Goal: Task Accomplishment & Management: Use online tool/utility

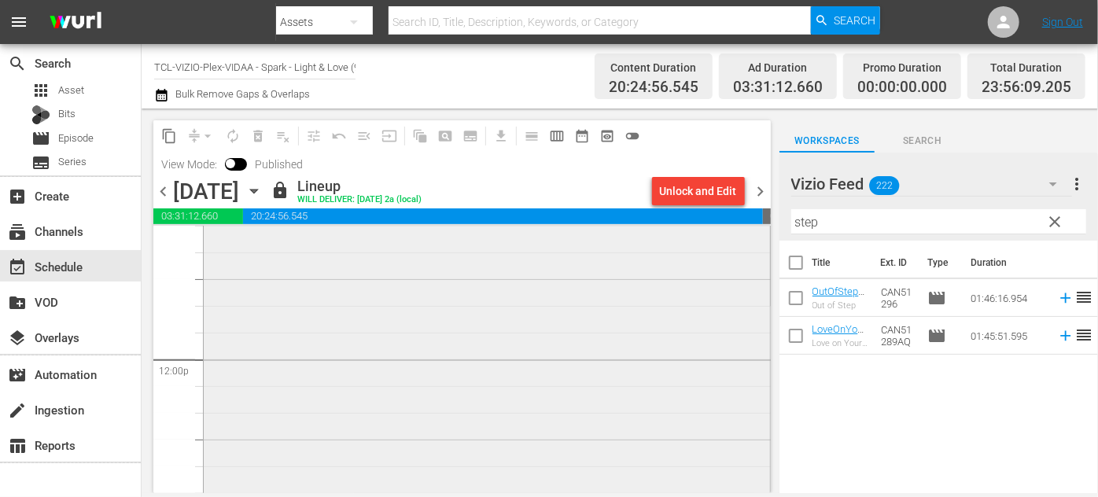
scroll to position [3862, 0]
click at [263, 189] on icon "button" at bounding box center [253, 191] width 17 height 17
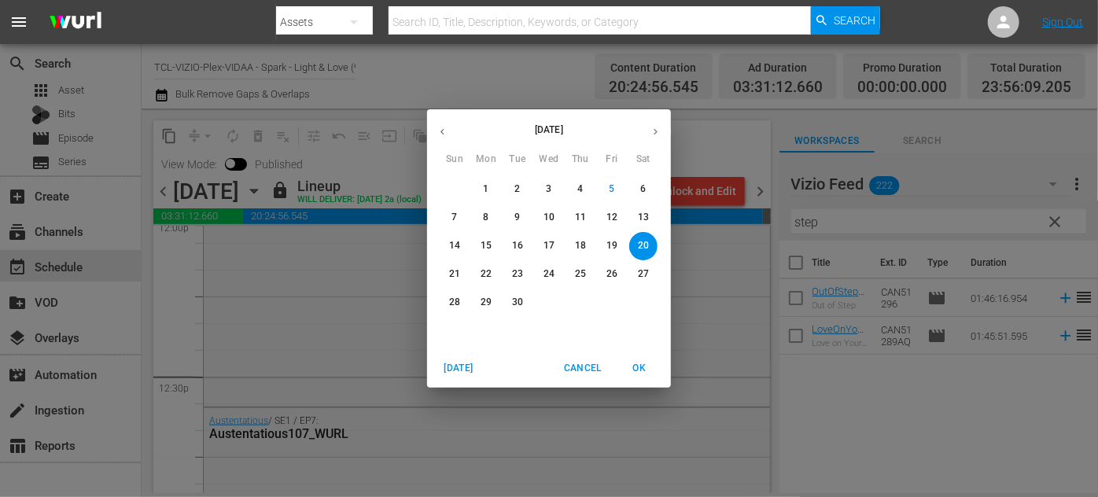
click at [460, 269] on span "21" at bounding box center [455, 273] width 28 height 13
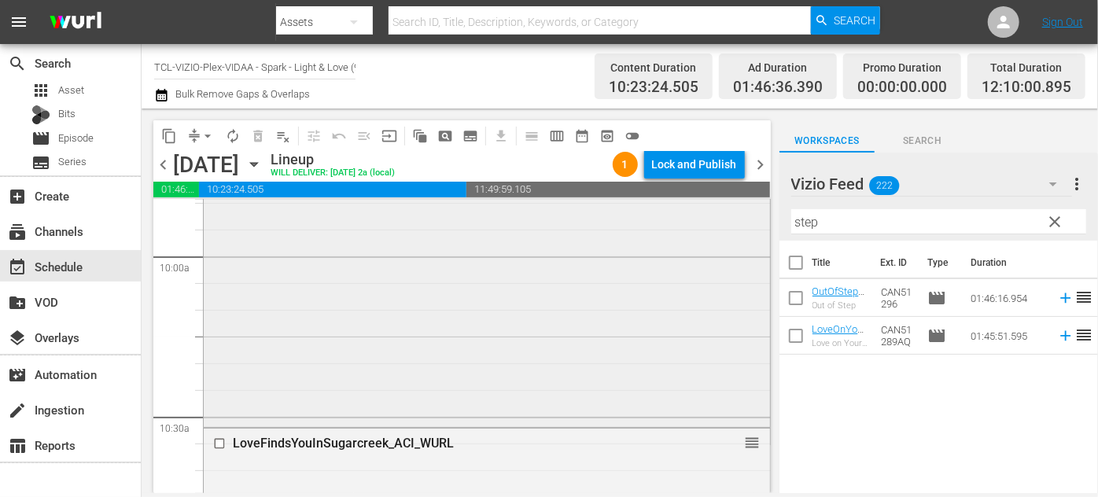
scroll to position [3222, 0]
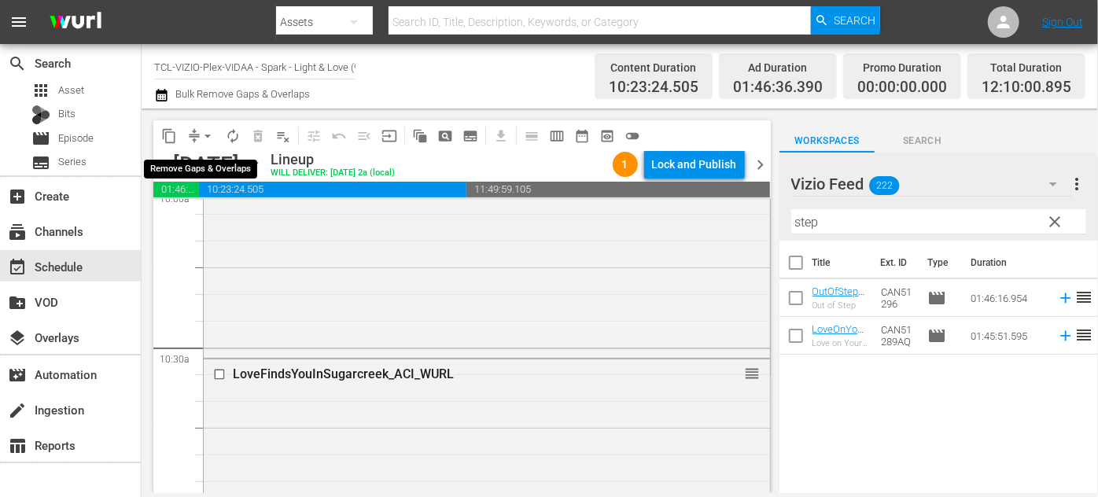
click at [208, 143] on span "arrow_drop_down" at bounding box center [208, 136] width 16 height 16
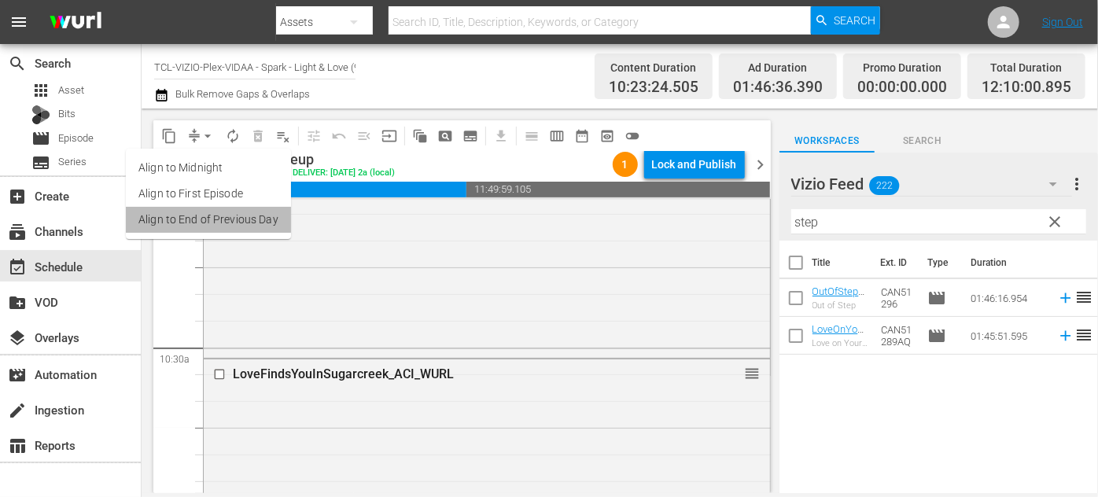
click at [255, 223] on li "Align to End of Previous Day" at bounding box center [208, 220] width 165 height 26
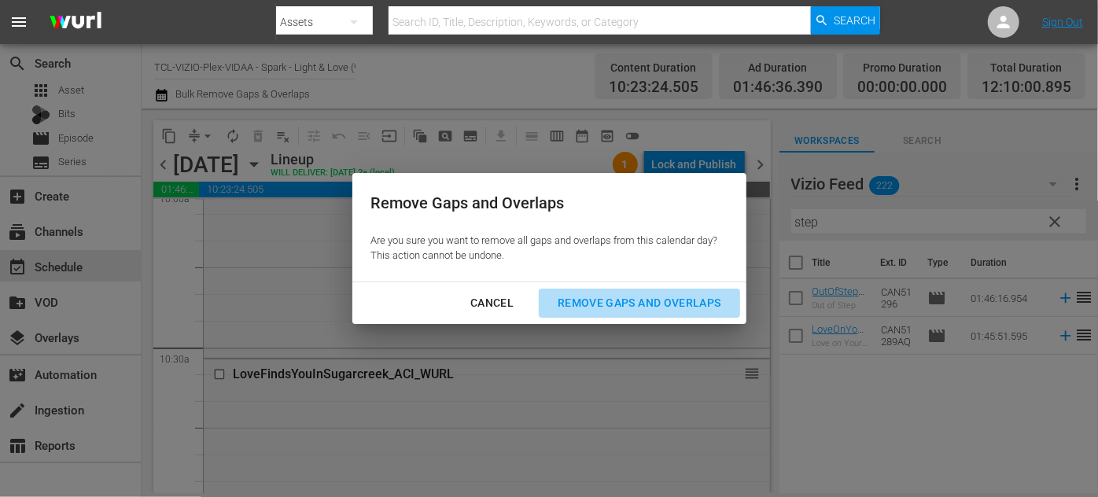
click at [586, 301] on div "Remove Gaps and Overlaps" at bounding box center [639, 303] width 188 height 20
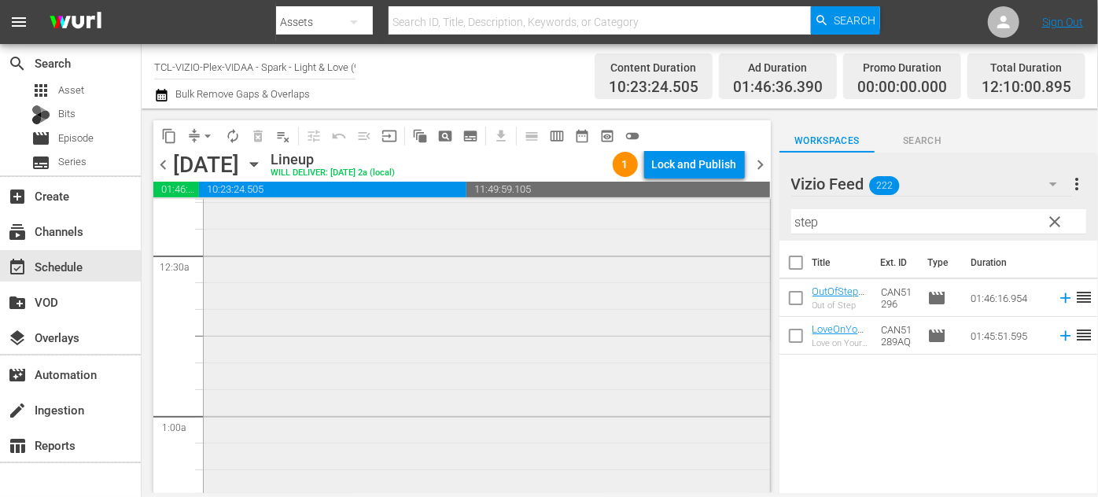
scroll to position [0, 0]
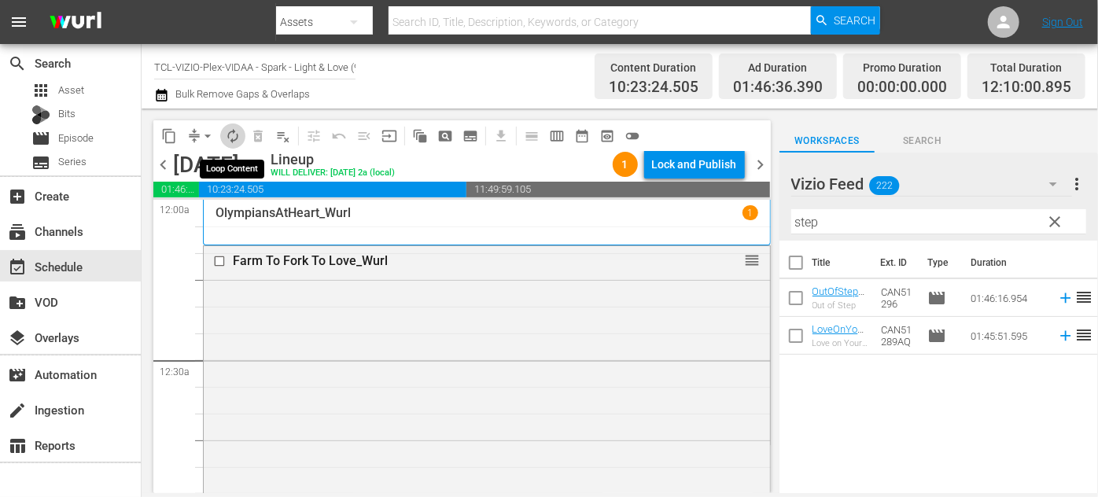
click at [227, 137] on span "autorenew_outlined" at bounding box center [233, 136] width 16 height 16
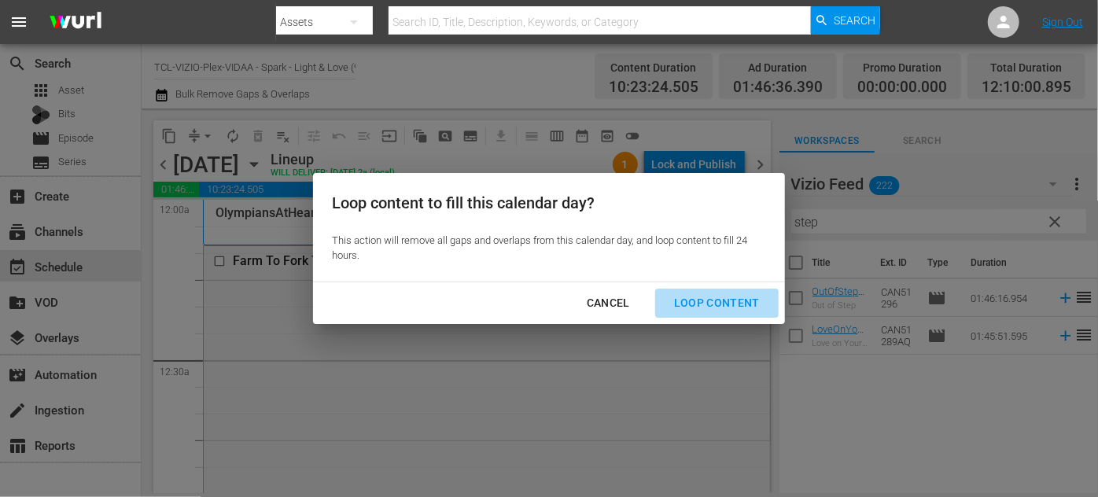
click at [720, 304] on div "Loop Content" at bounding box center [717, 303] width 111 height 20
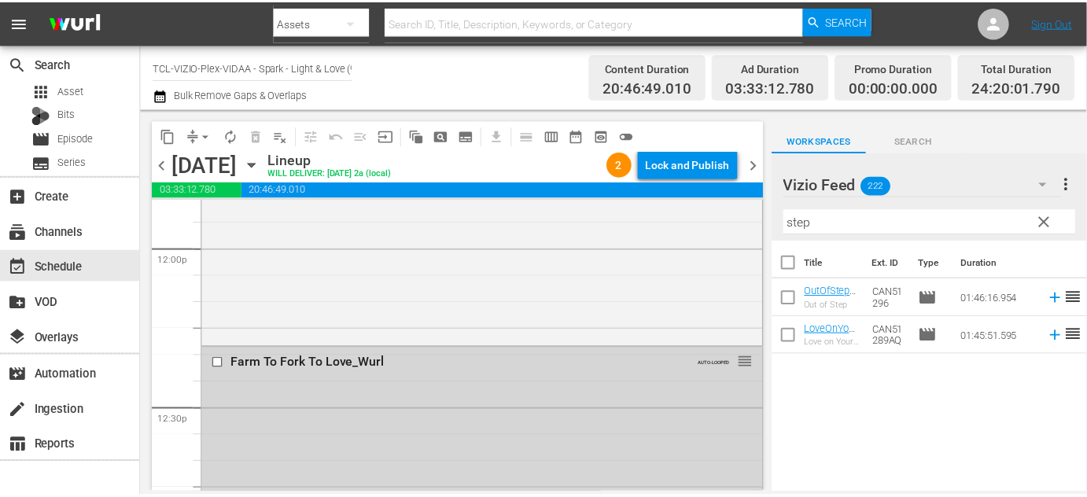
scroll to position [3772, 0]
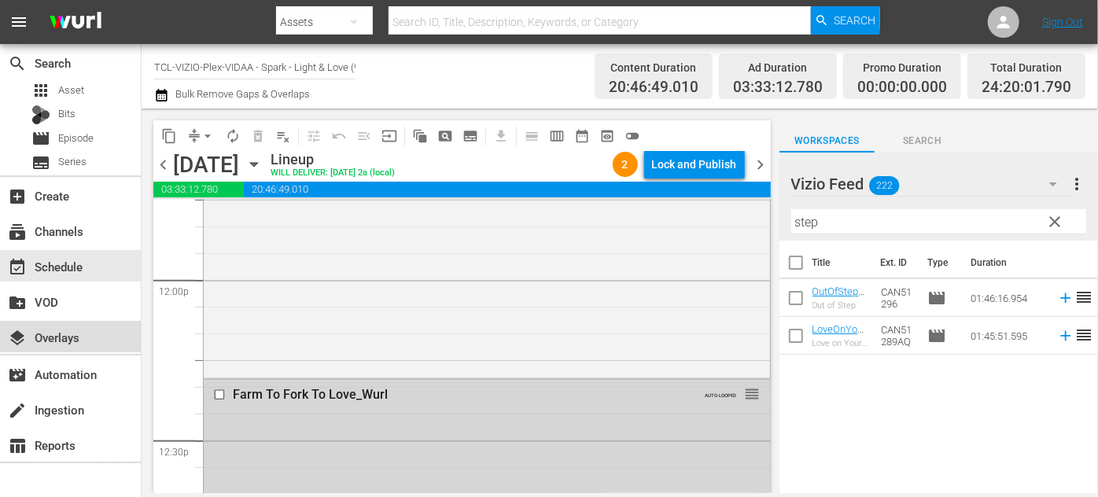
click at [76, 340] on div "layers Overlays" at bounding box center [44, 335] width 88 height 14
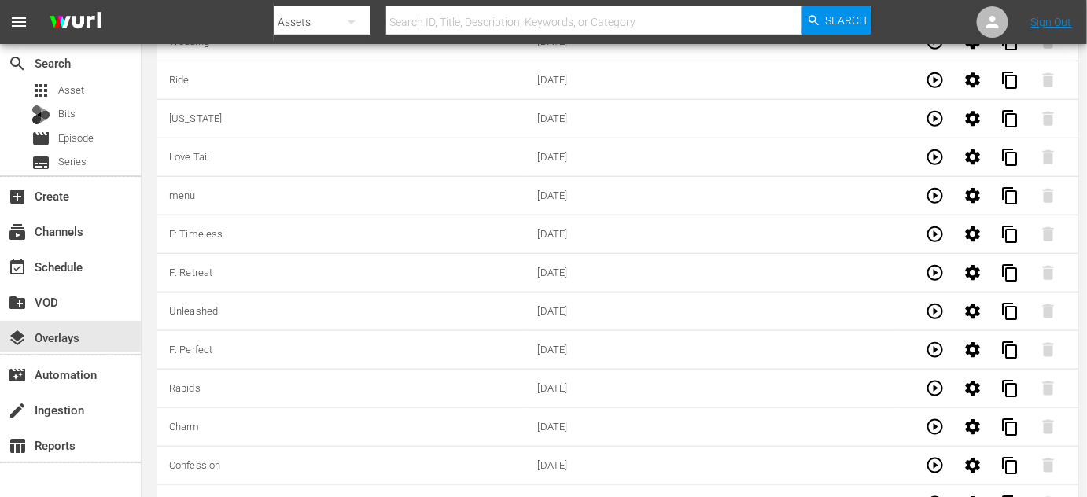
scroll to position [5091, 0]
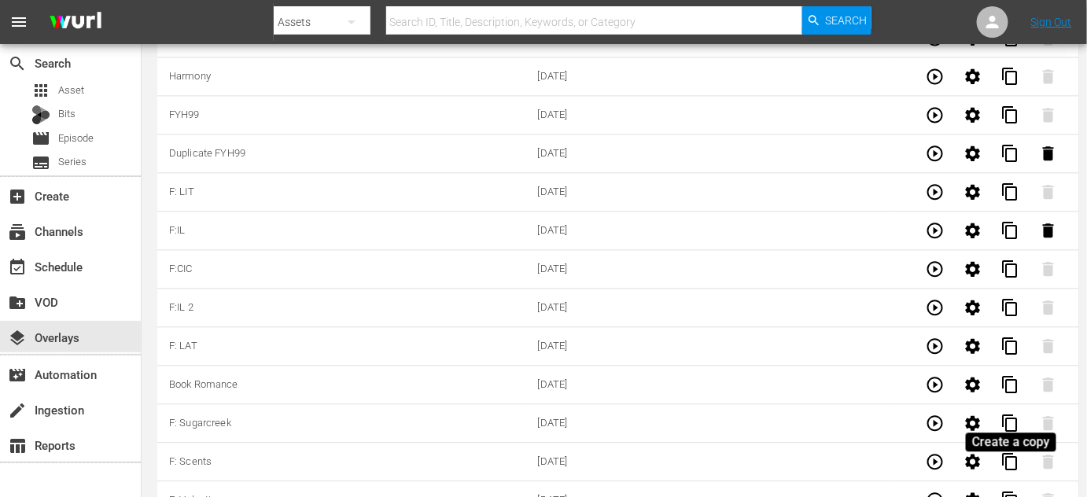
click at [1011, 491] on span "content_copy" at bounding box center [1011, 500] width 19 height 19
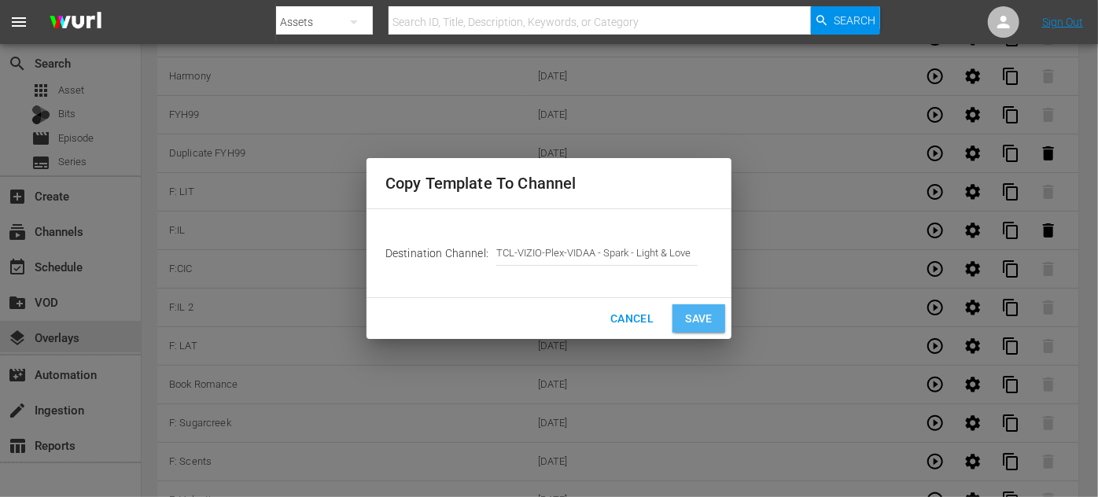
click at [705, 318] on span "Save" at bounding box center [699, 319] width 28 height 20
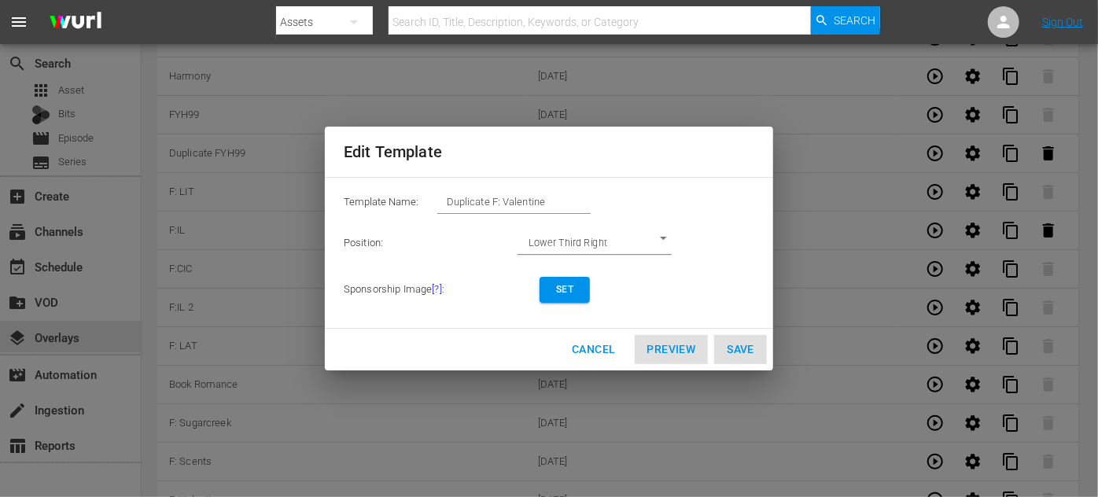
click at [564, 287] on span "Set" at bounding box center [564, 290] width 25 height 17
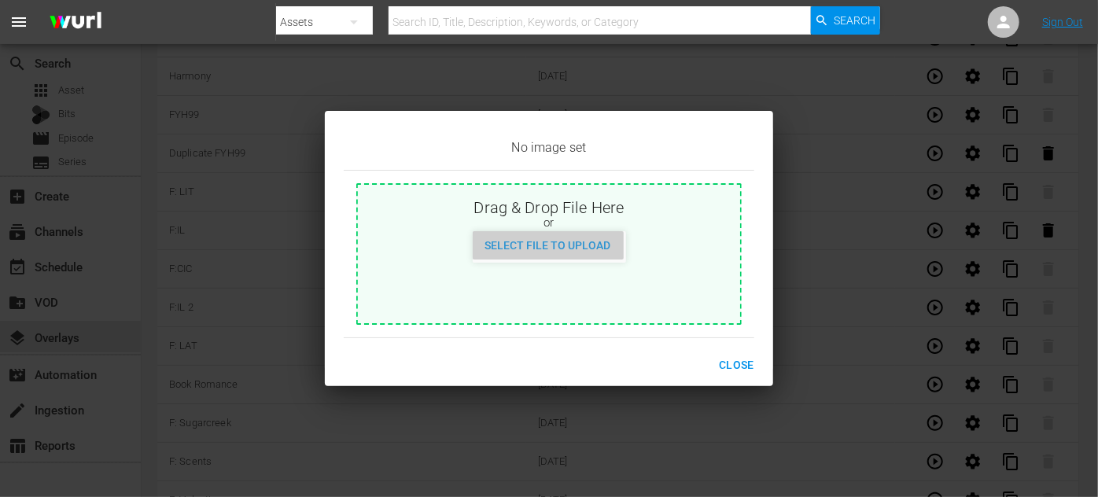
click at [564, 244] on span "Select File to Upload" at bounding box center [548, 245] width 151 height 13
type input "C:\fakepath\PrideAndPrejudice_EN-Feature-[DATE].jpg"
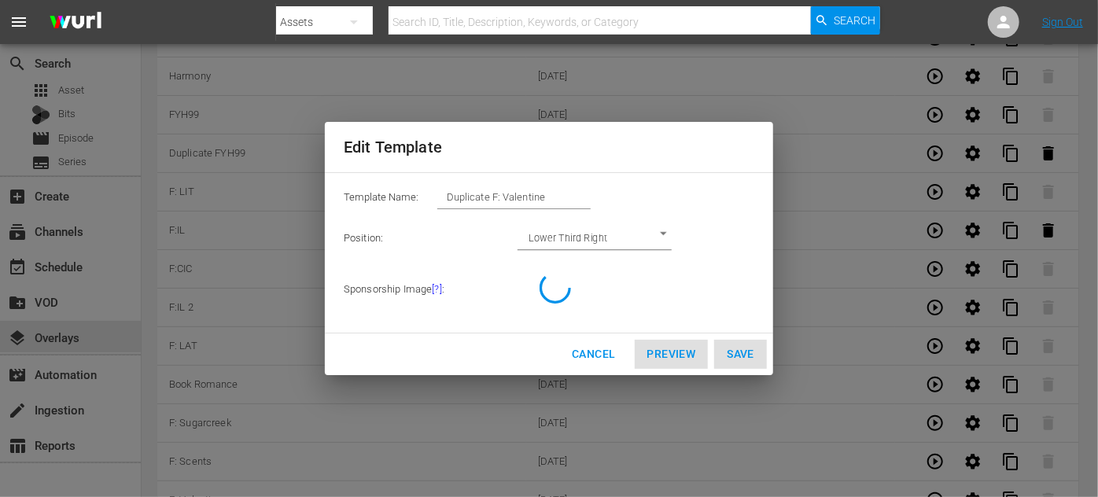
click at [545, 192] on input "Duplicate F: Valentine" at bounding box center [513, 197] width 153 height 22
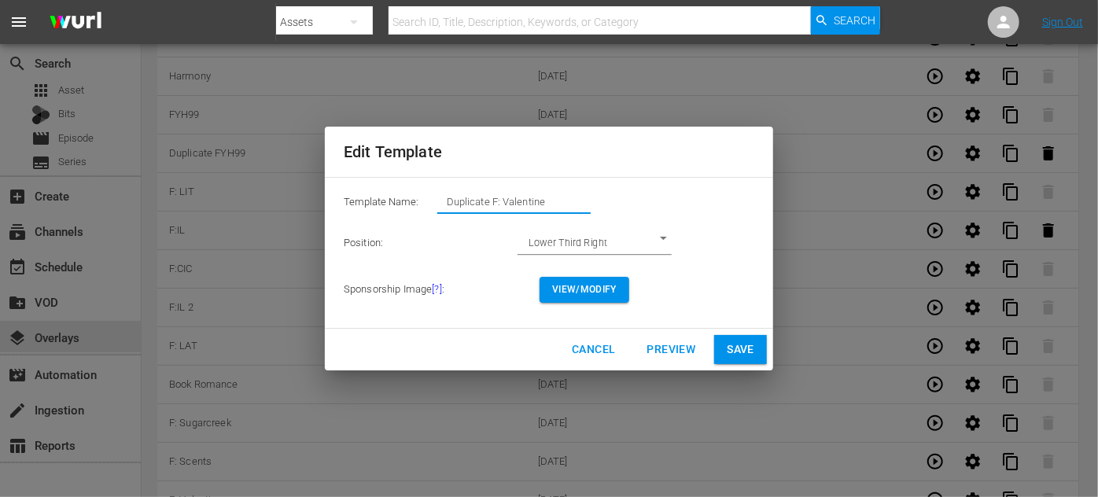
click at [561, 202] on input "Duplicate F: Valentine" at bounding box center [513, 202] width 153 height 22
drag, startPoint x: 554, startPoint y: 201, endPoint x: 398, endPoint y: 194, distance: 155.9
click at [398, 194] on div "Template Name: Duplicate F: Valentine" at bounding box center [549, 205] width 411 height 31
click at [753, 345] on span "Save" at bounding box center [741, 350] width 28 height 20
type input "Duplicate F: Valentine"
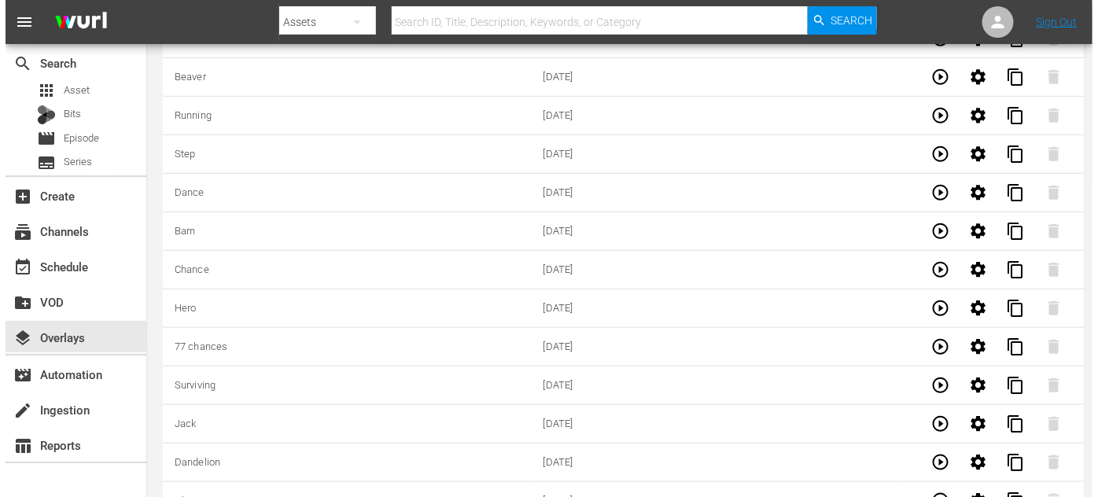
scroll to position [0, 0]
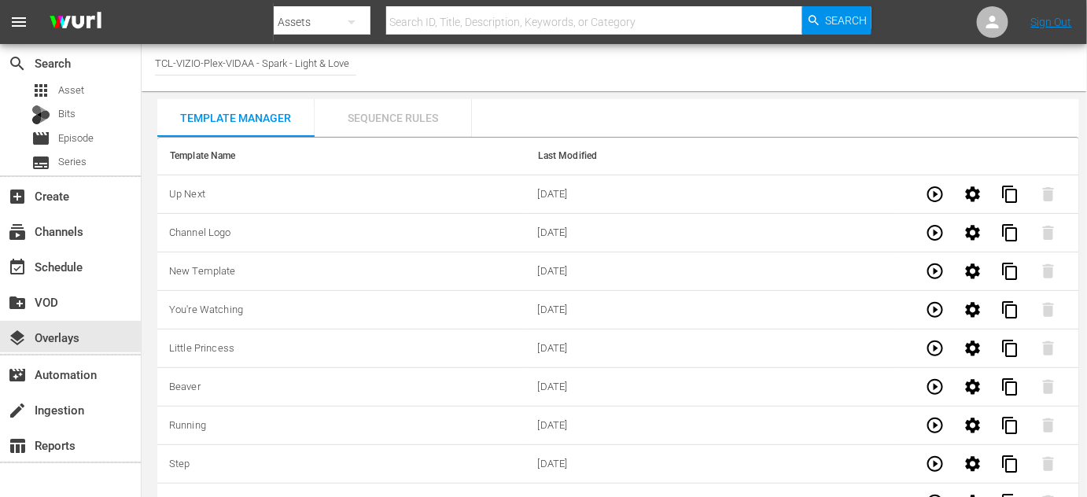
click at [412, 119] on div "Sequence Rules" at bounding box center [393, 118] width 157 height 38
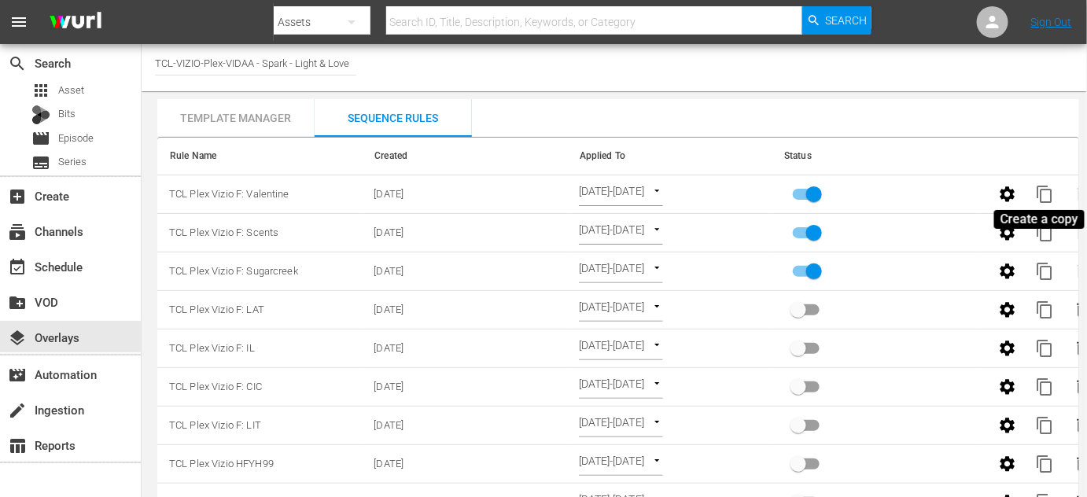
click at [1046, 194] on span "content_copy" at bounding box center [1045, 194] width 19 height 19
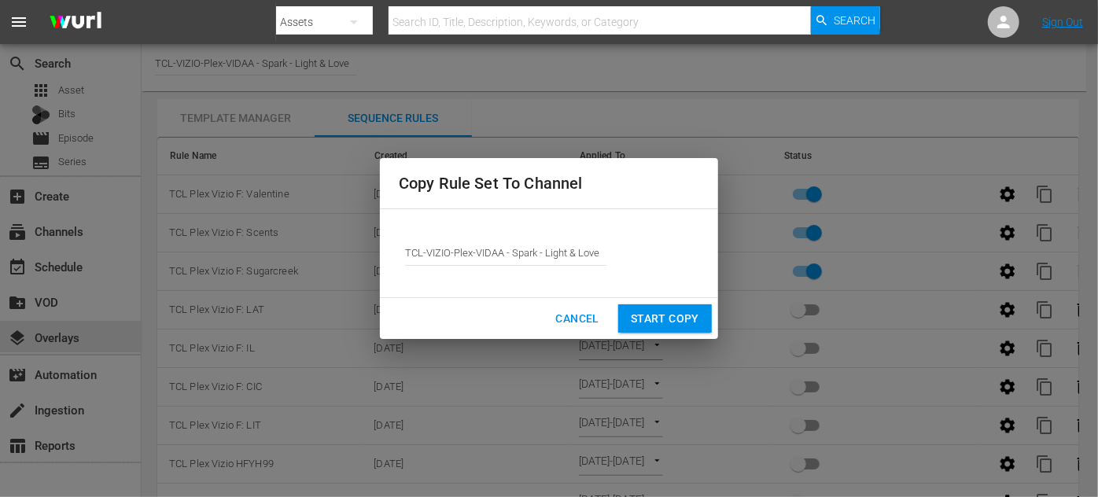
click at [679, 312] on span "Start Copy" at bounding box center [665, 319] width 68 height 20
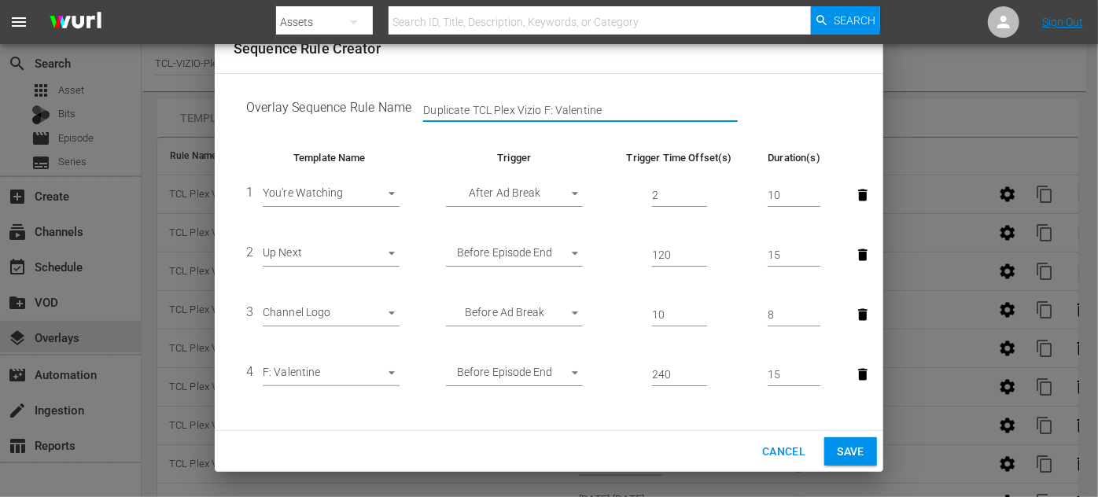
drag, startPoint x: 473, startPoint y: 109, endPoint x: 385, endPoint y: 112, distance: 87.4
click at [382, 112] on td "Overlay Sequence Rule Name Duplicate TCL Plex Vizio F: Valentine" at bounding box center [549, 111] width 631 height 49
click at [558, 101] on input "TCL Plex Vizio F: Valentine" at bounding box center [580, 111] width 315 height 24
type input "TCL Plex Vizio F: P&P"
click at [380, 373] on body "menu Search By Assets Search ID, Title, Description, Keywords, or Category Sear…" at bounding box center [549, 248] width 1098 height 497
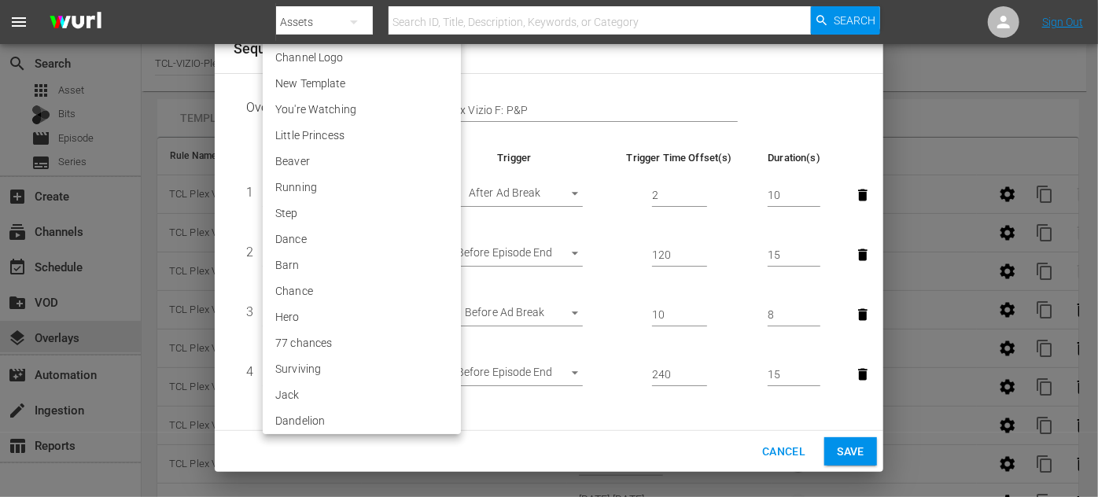
scroll to position [3199, 0]
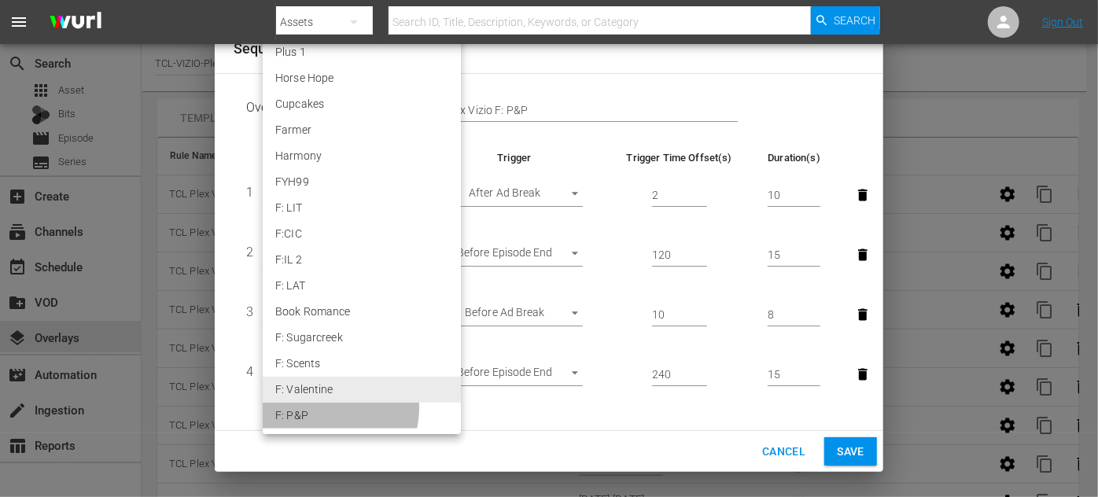
click at [323, 408] on li "F: P&P" at bounding box center [362, 416] width 198 height 26
type input "30521"
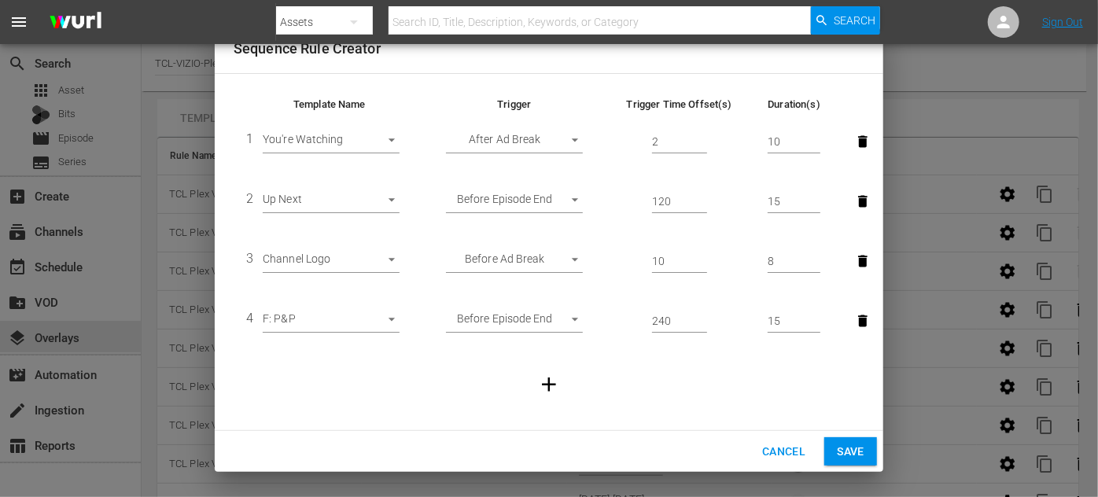
scroll to position [54, 0]
click at [858, 457] on span "Save" at bounding box center [851, 452] width 28 height 20
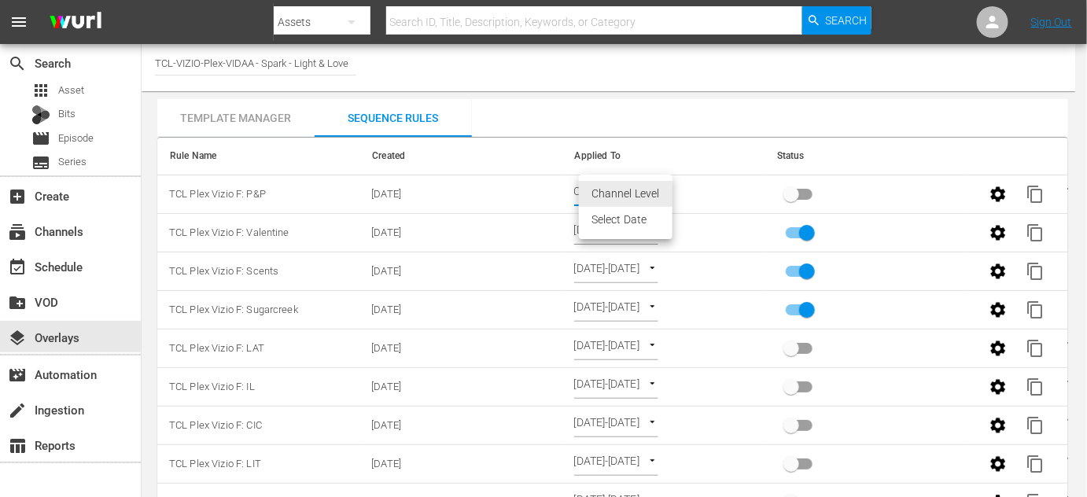
click at [653, 186] on body "menu Search By Assets Search ID, Title, Description, Keywords, or Category Sear…" at bounding box center [543, 248] width 1087 height 497
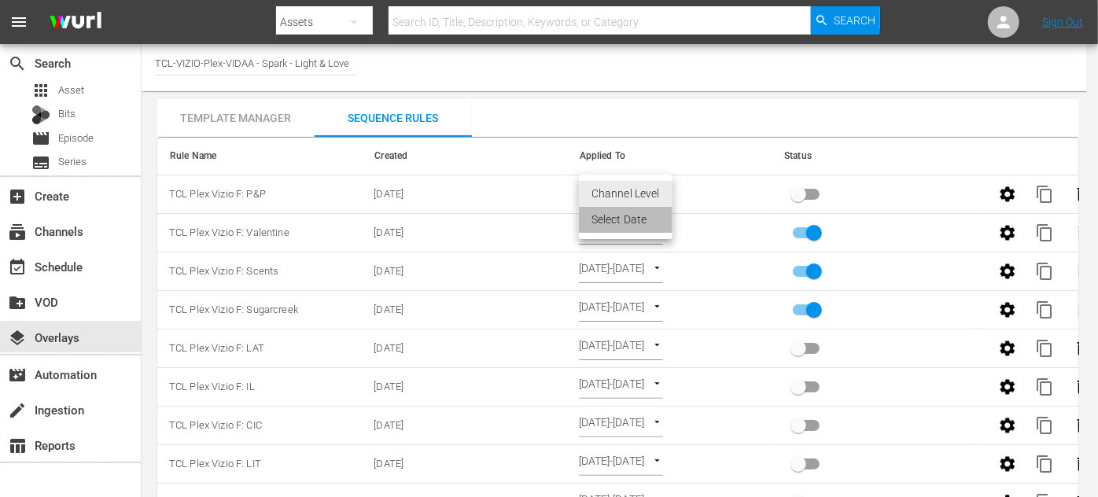
click at [639, 219] on li "Select Date" at bounding box center [626, 220] width 94 height 26
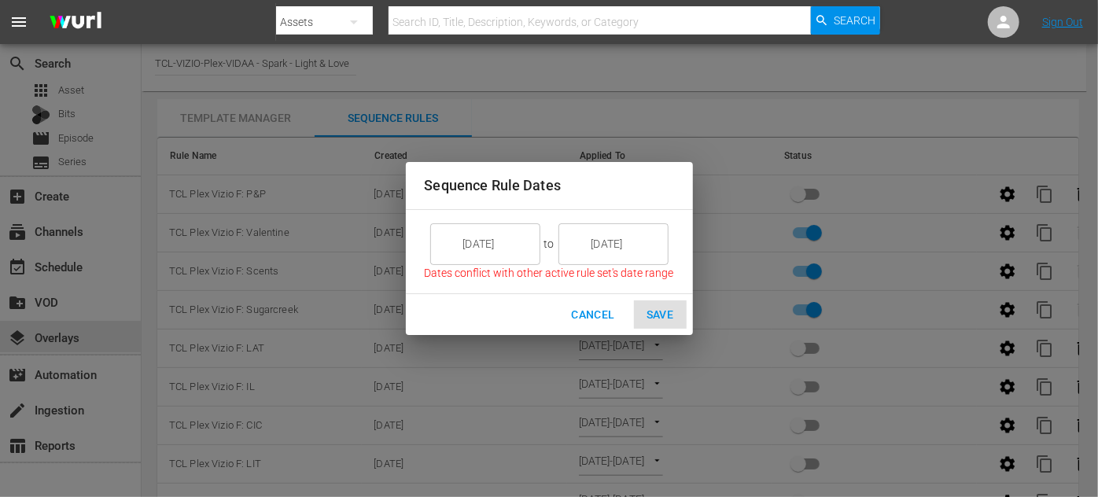
click at [506, 249] on input "[DATE]" at bounding box center [496, 244] width 88 height 42
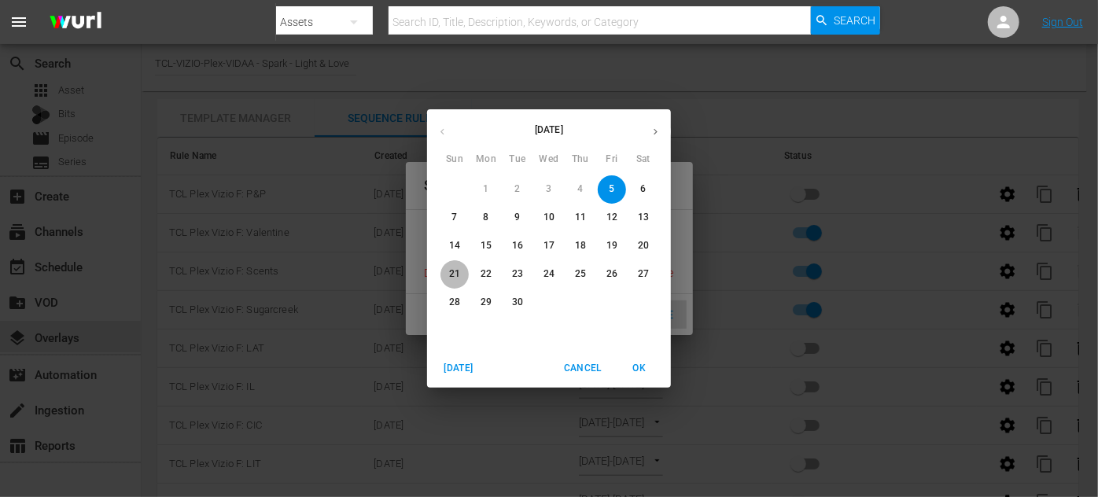
click at [455, 274] on p "21" at bounding box center [454, 273] width 11 height 13
type input "[DATE]"
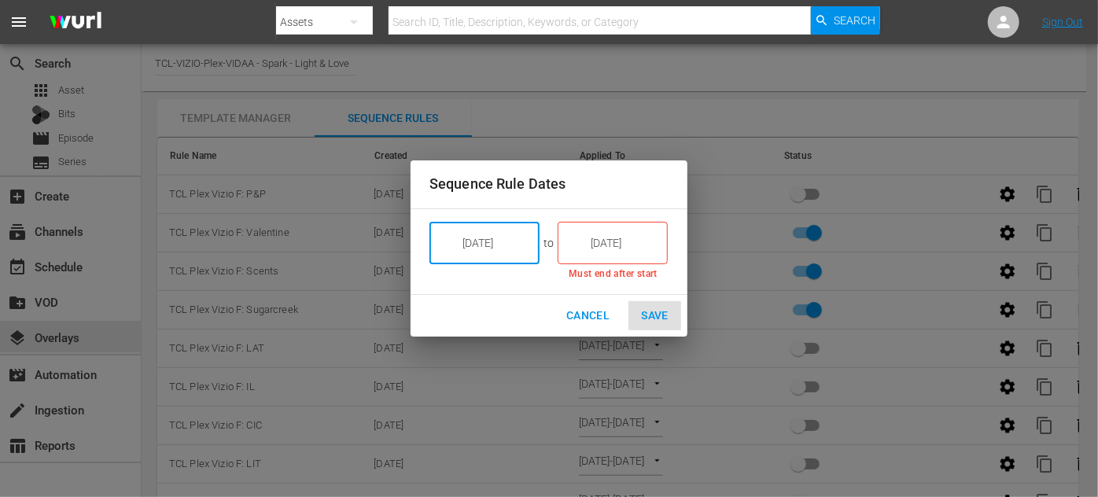
click at [651, 238] on input "[DATE]" at bounding box center [624, 243] width 88 height 42
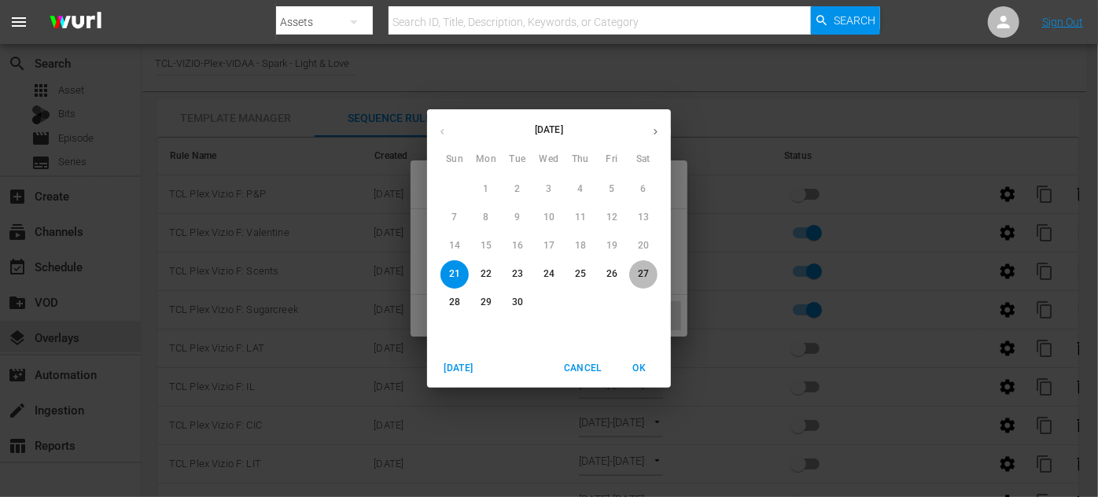
click at [640, 270] on p "27" at bounding box center [643, 273] width 11 height 13
type input "[DATE]"
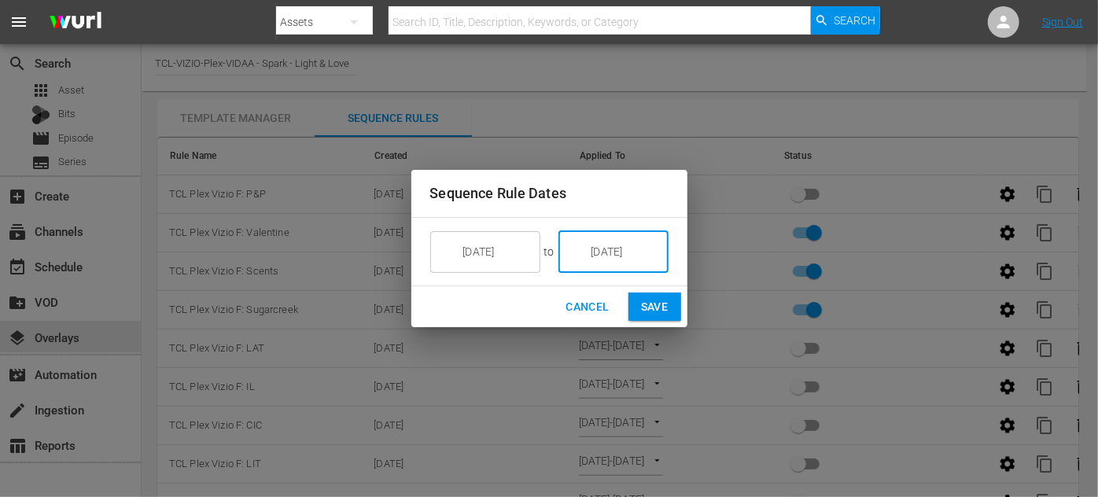
click at [661, 304] on span "Save" at bounding box center [655, 307] width 28 height 20
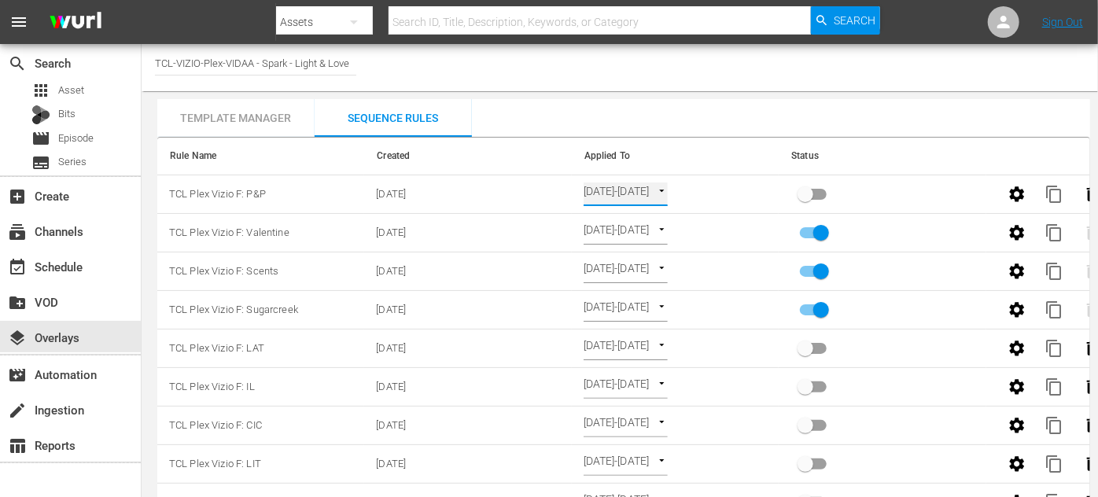
type input "SELECT_DATE"
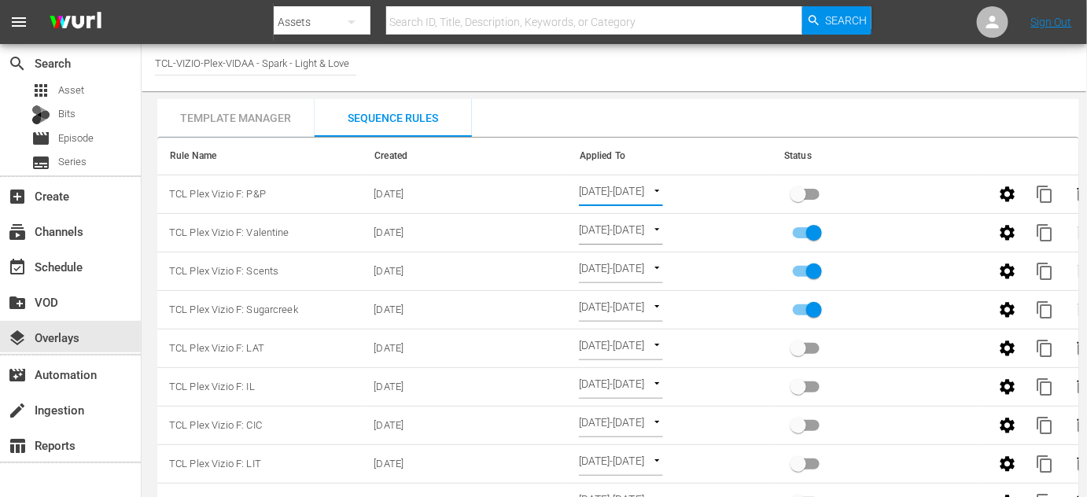
click at [806, 194] on input "primary checkbox" at bounding box center [799, 198] width 90 height 30
checkbox input "true"
click at [73, 271] on div "event_available Schedule" at bounding box center [44, 264] width 88 height 14
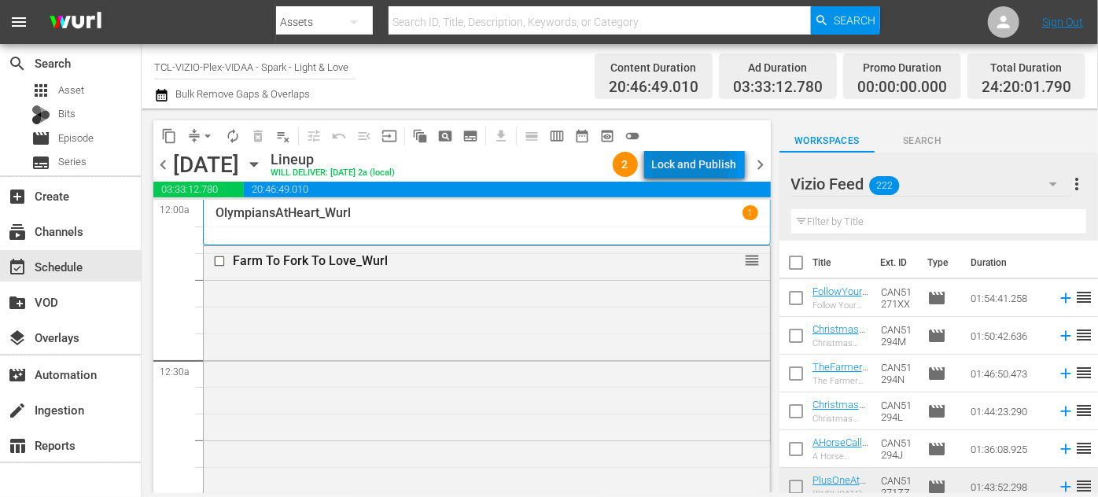
click at [692, 165] on div "Lock and Publish" at bounding box center [694, 164] width 85 height 28
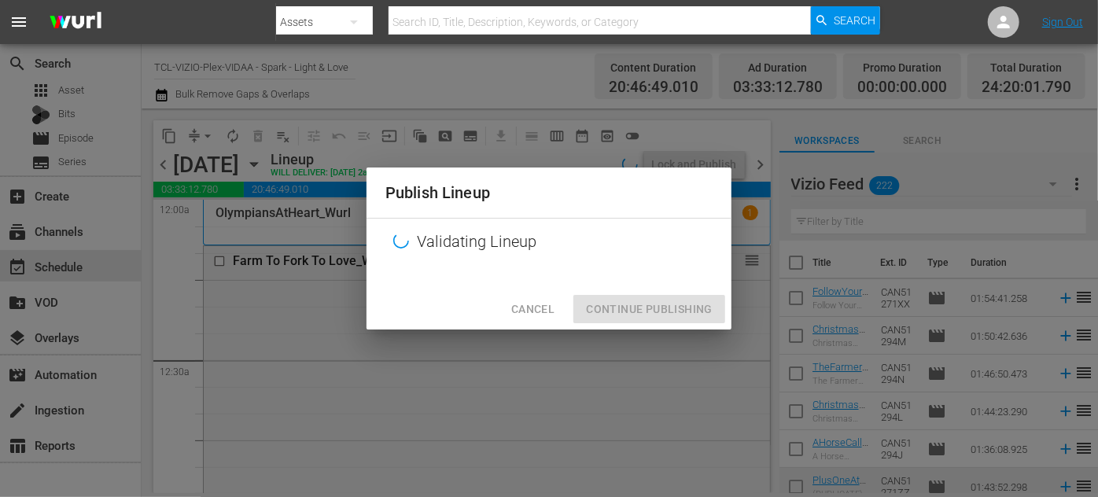
click at [670, 289] on div at bounding box center [549, 277] width 365 height 24
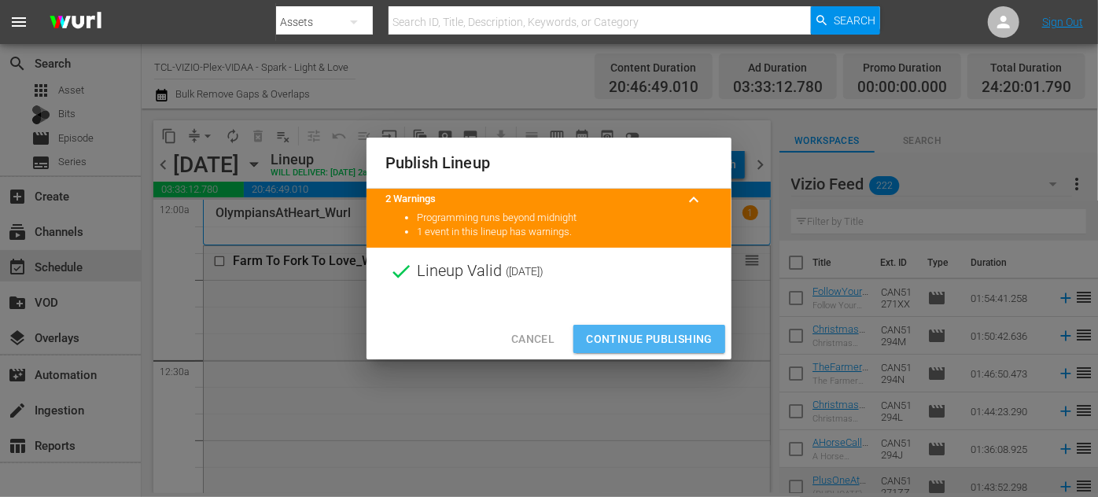
click at [660, 338] on span "Continue Publishing" at bounding box center [649, 340] width 127 height 20
